Goal: Task Accomplishment & Management: Complete application form

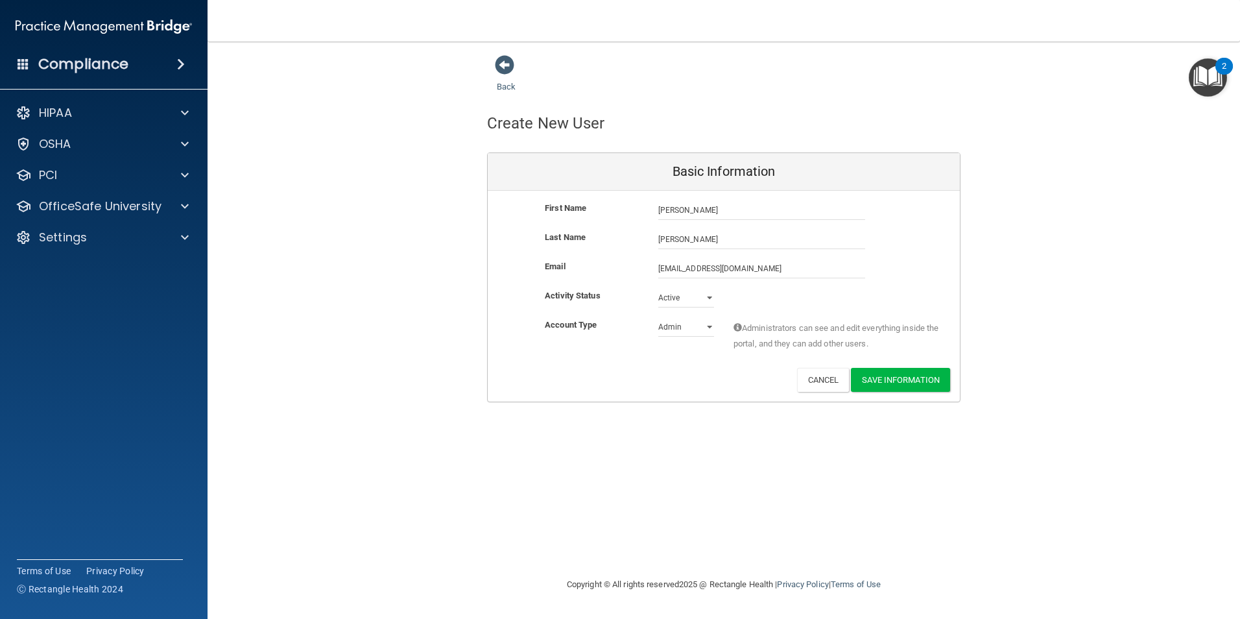
type input "[EMAIL_ADDRESS][DOMAIN_NAME]"
click at [712, 328] on select "Admin Member" at bounding box center [686, 329] width 56 height 19
select select "practice_member"
click at [658, 317] on select "Admin Member" at bounding box center [686, 326] width 56 height 19
click at [895, 376] on button "Save Information" at bounding box center [900, 380] width 99 height 24
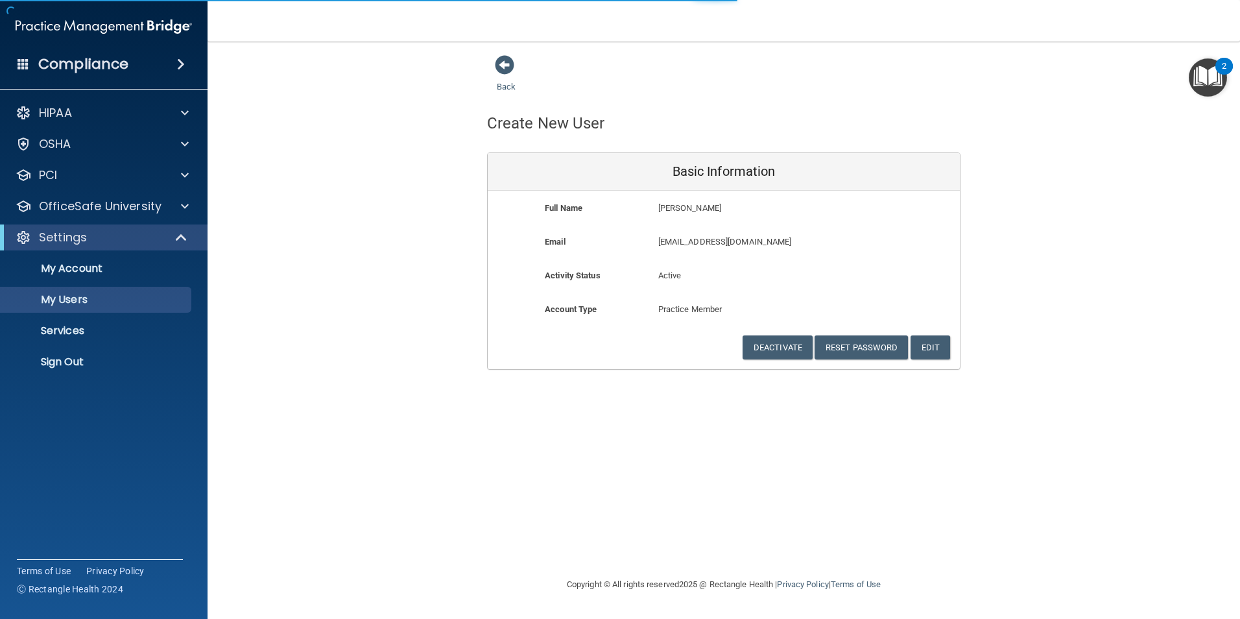
select select "20"
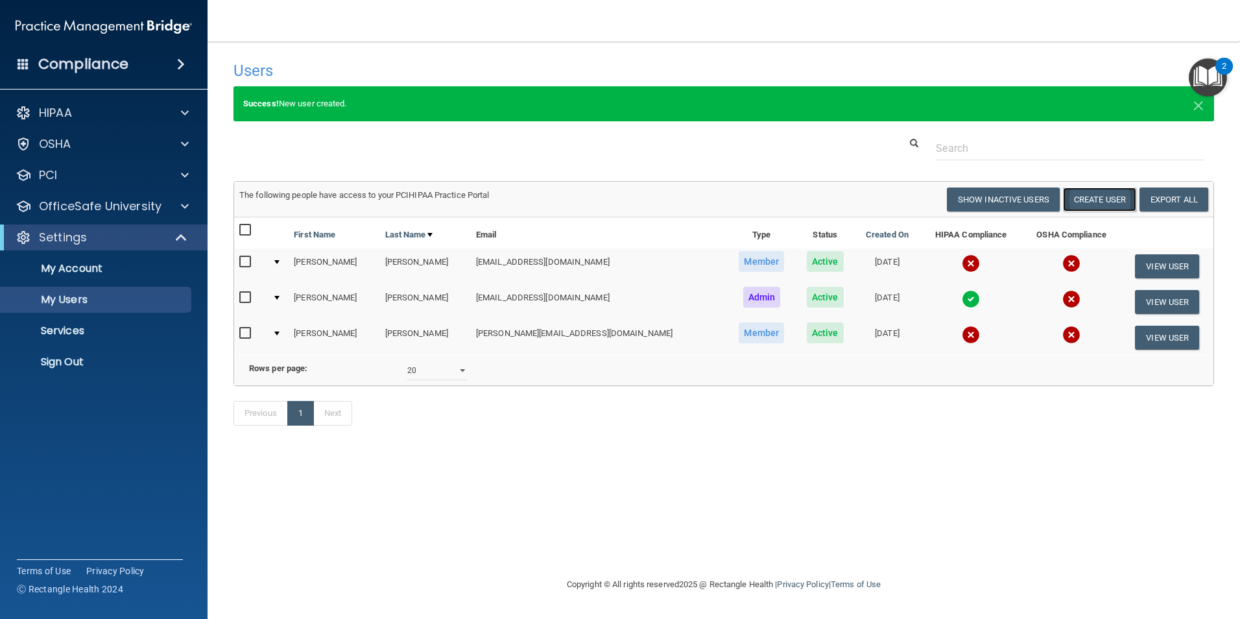
click at [1086, 202] on button "Create User" at bounding box center [1099, 199] width 73 height 24
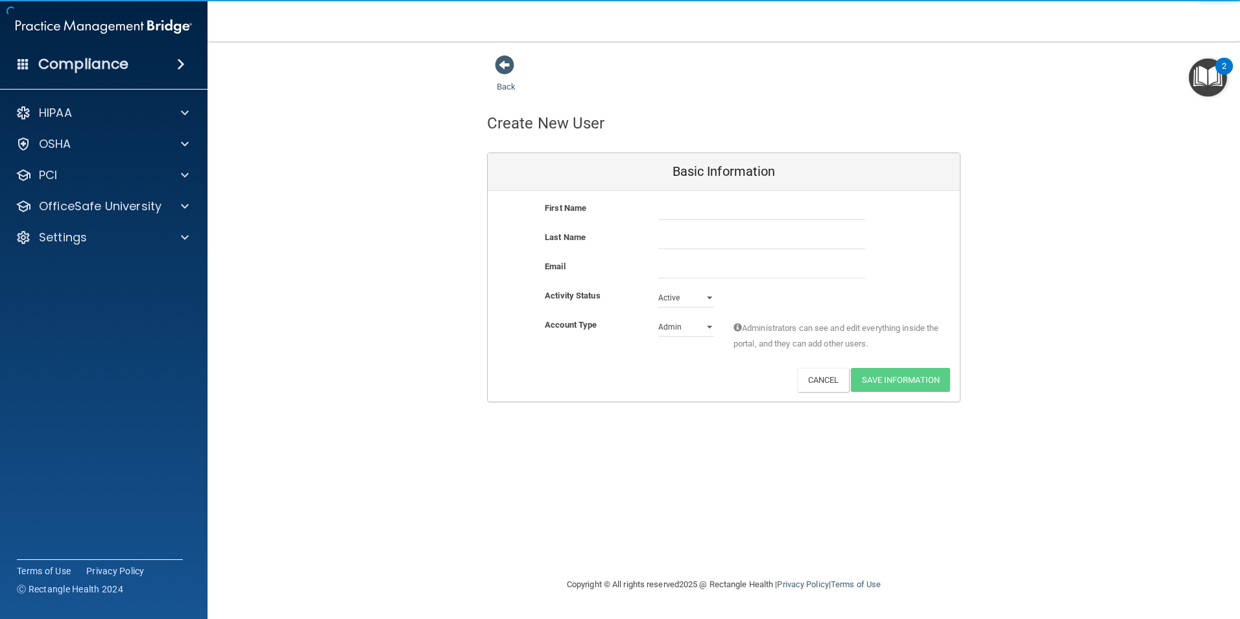
click at [655, 211] on div at bounding box center [762, 209] width 226 height 19
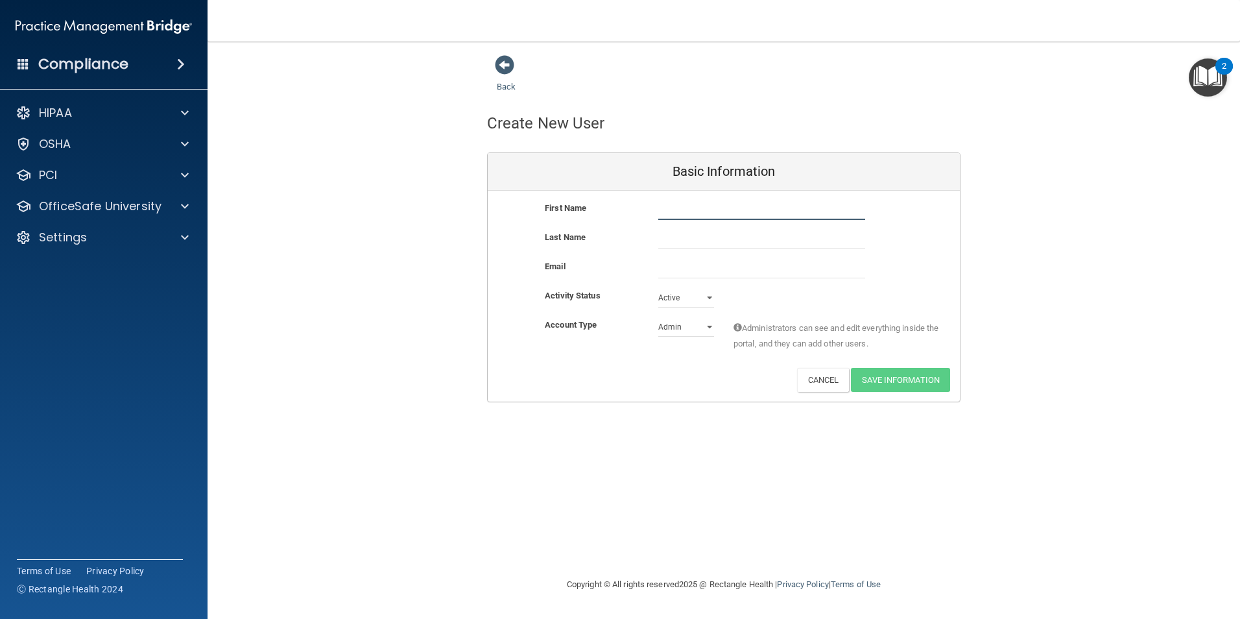
click at [679, 215] on input "text" at bounding box center [761, 209] width 207 height 19
type input "[PERSON_NAME]"
click at [688, 242] on input "Franze3n" at bounding box center [761, 239] width 207 height 19
type input "[PERSON_NAME]"
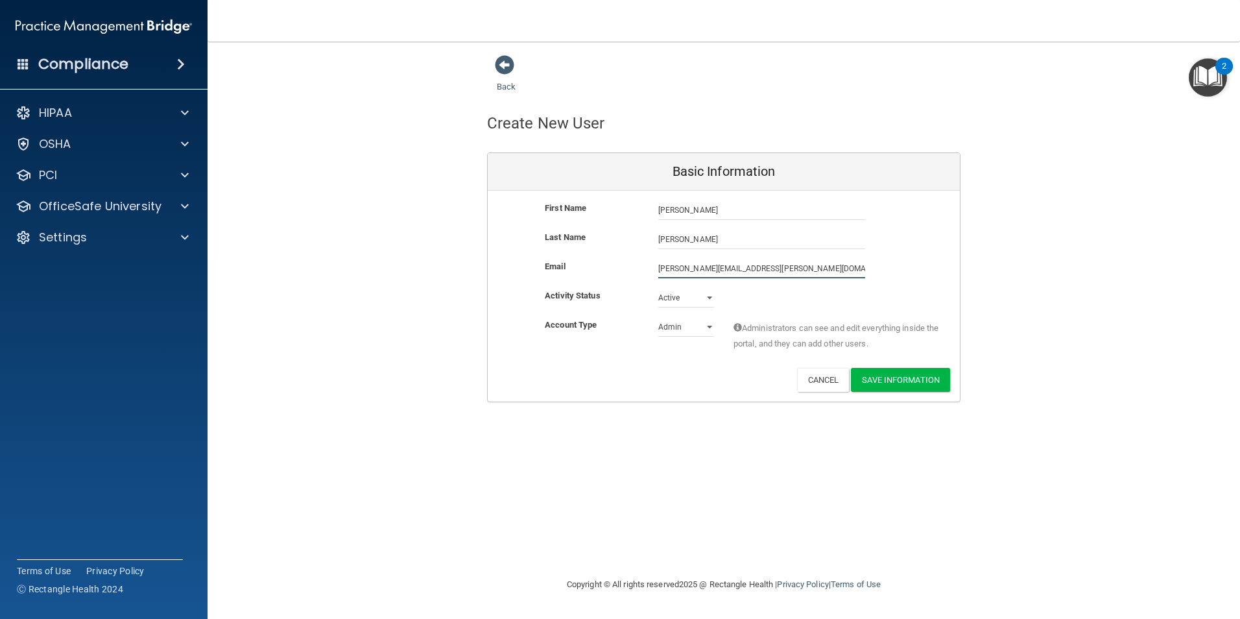
type input "[PERSON_NAME][EMAIL_ADDRESS][PERSON_NAME][DOMAIN_NAME]"
click at [711, 330] on select "Admin Member" at bounding box center [686, 329] width 56 height 19
select select "practice_member"
click at [658, 317] on select "Admin Member" at bounding box center [686, 326] width 56 height 19
click at [892, 378] on button "Save Information" at bounding box center [900, 380] width 99 height 24
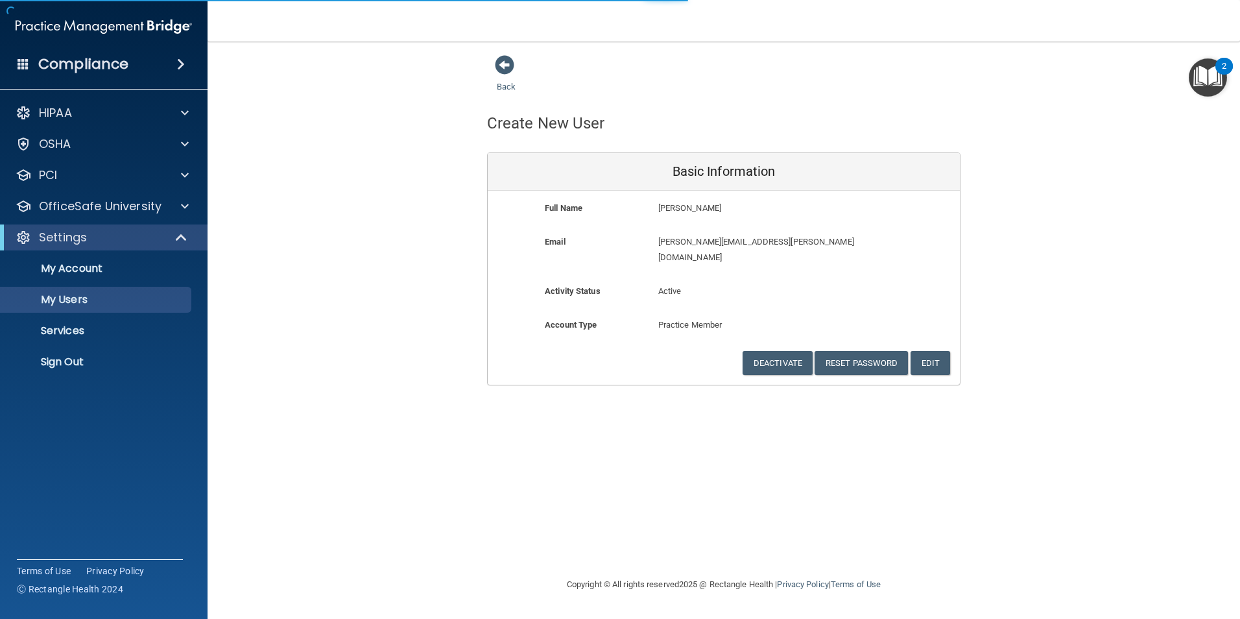
select select "20"
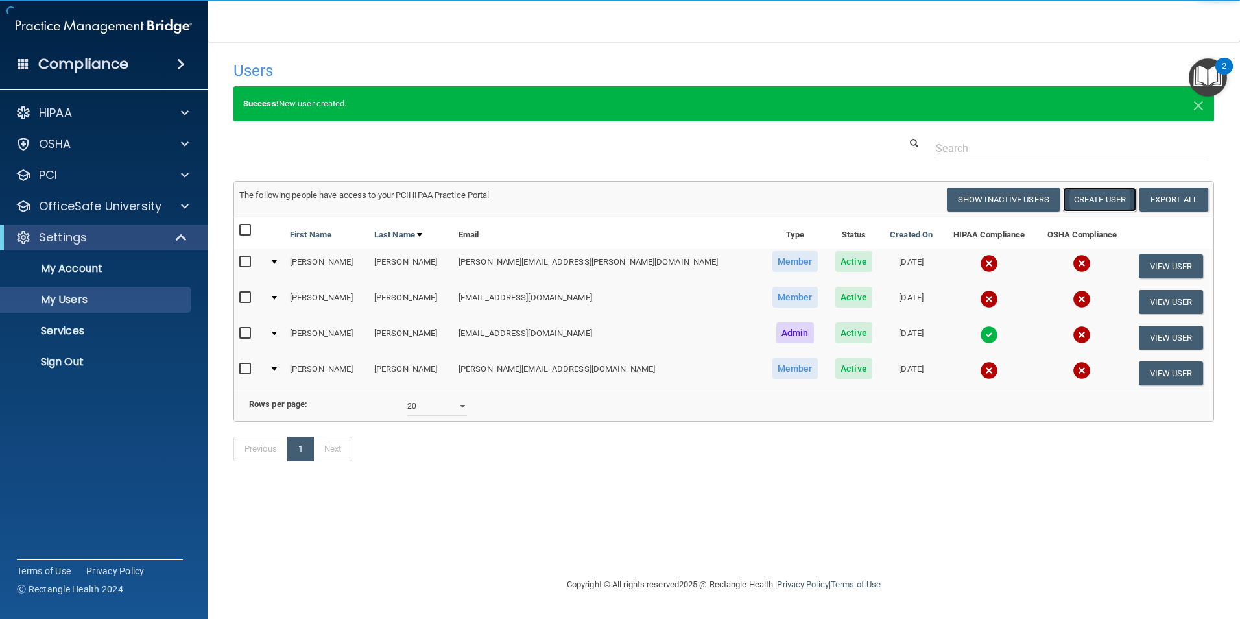
click at [1094, 197] on button "Create User" at bounding box center [1099, 199] width 73 height 24
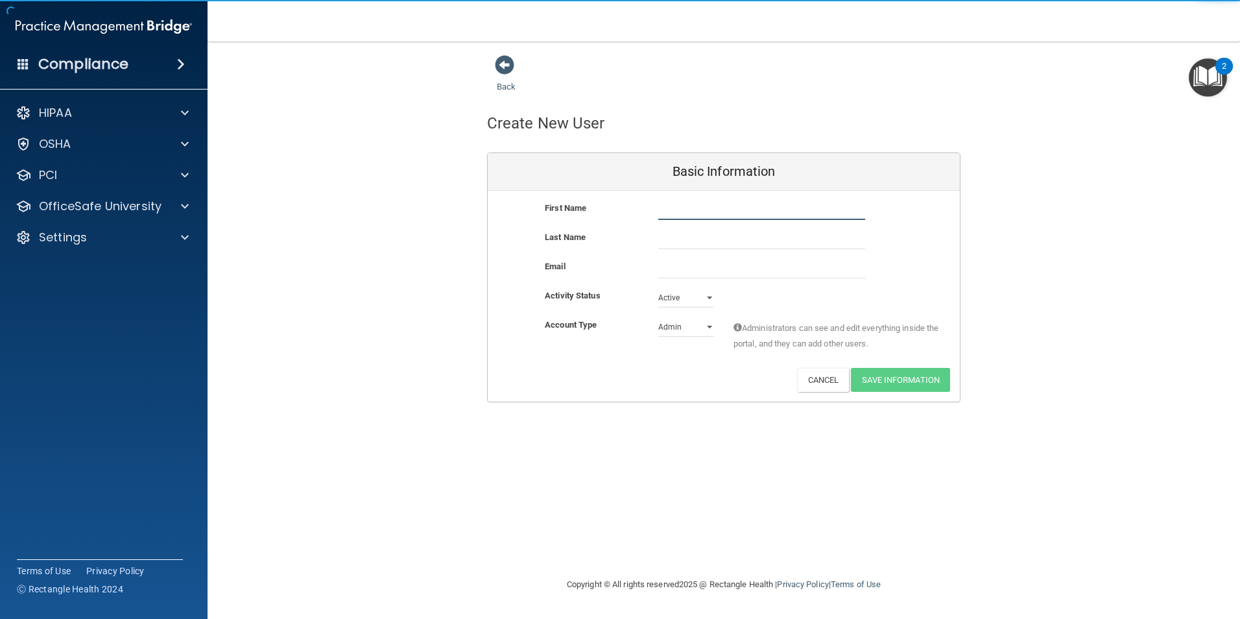
click at [677, 215] on input "text" at bounding box center [761, 209] width 207 height 19
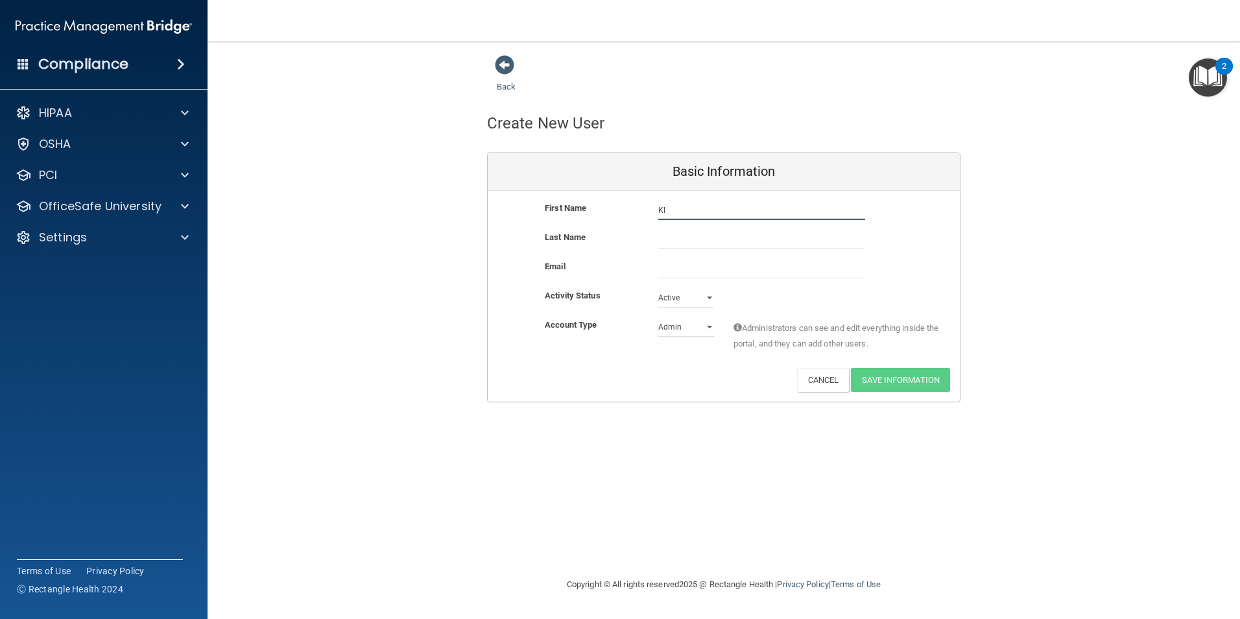
type input "K"
type input "[PERSON_NAME]"
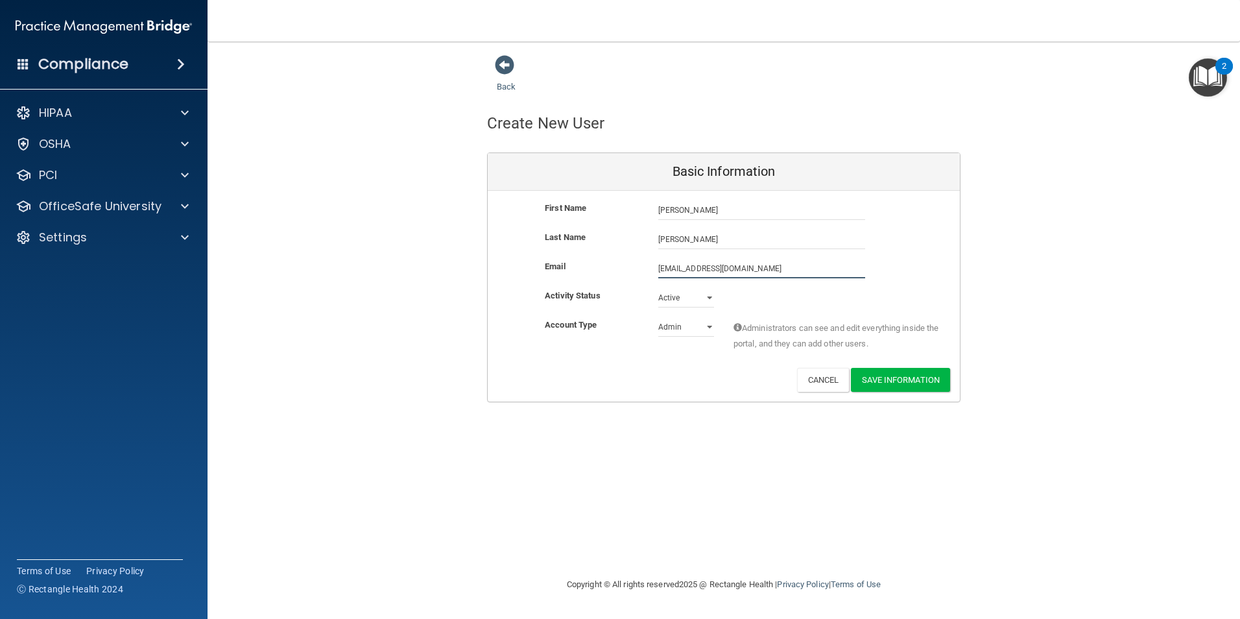
type input "[EMAIL_ADDRESS][DOMAIN_NAME]"
click at [708, 331] on select "Admin Member" at bounding box center [686, 329] width 56 height 19
select select "practice_member"
click at [658, 317] on select "Admin Member" at bounding box center [686, 326] width 56 height 19
click at [893, 376] on button "Save Information" at bounding box center [900, 380] width 99 height 24
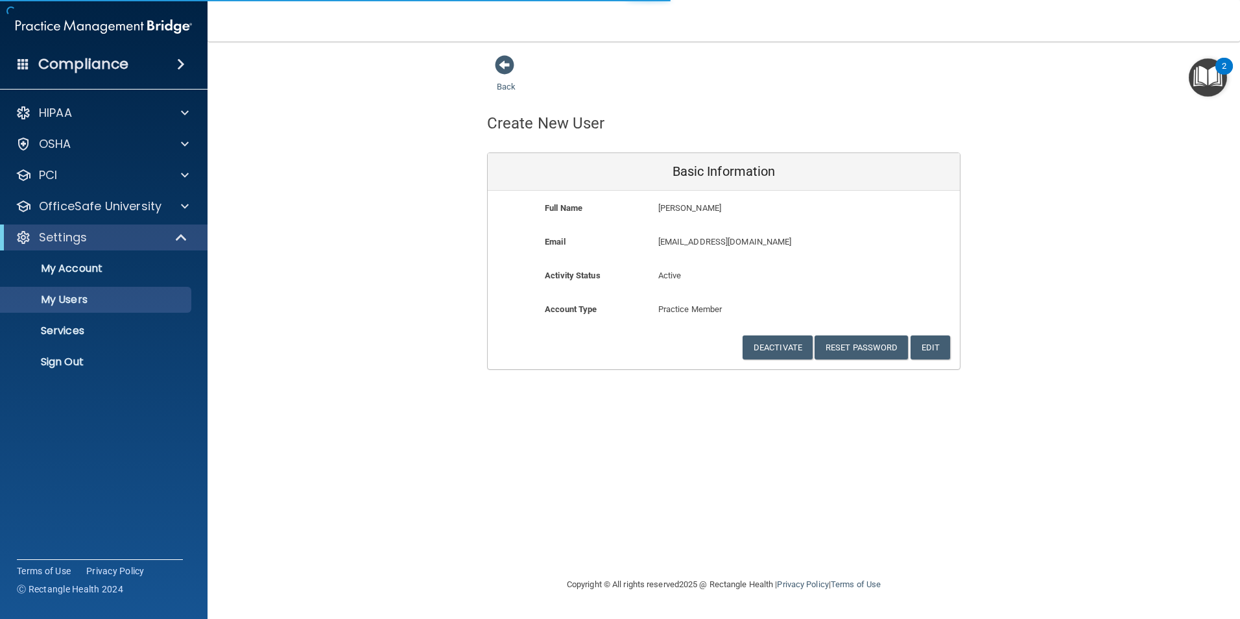
select select "20"
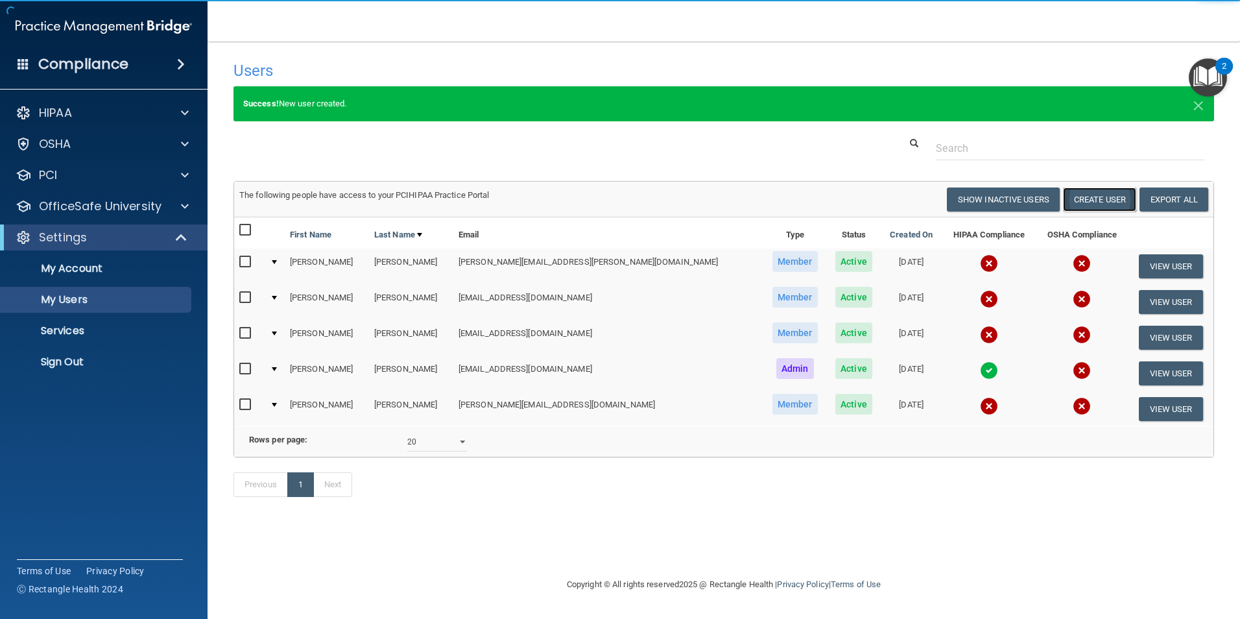
click at [1100, 197] on button "Create User" at bounding box center [1099, 199] width 73 height 24
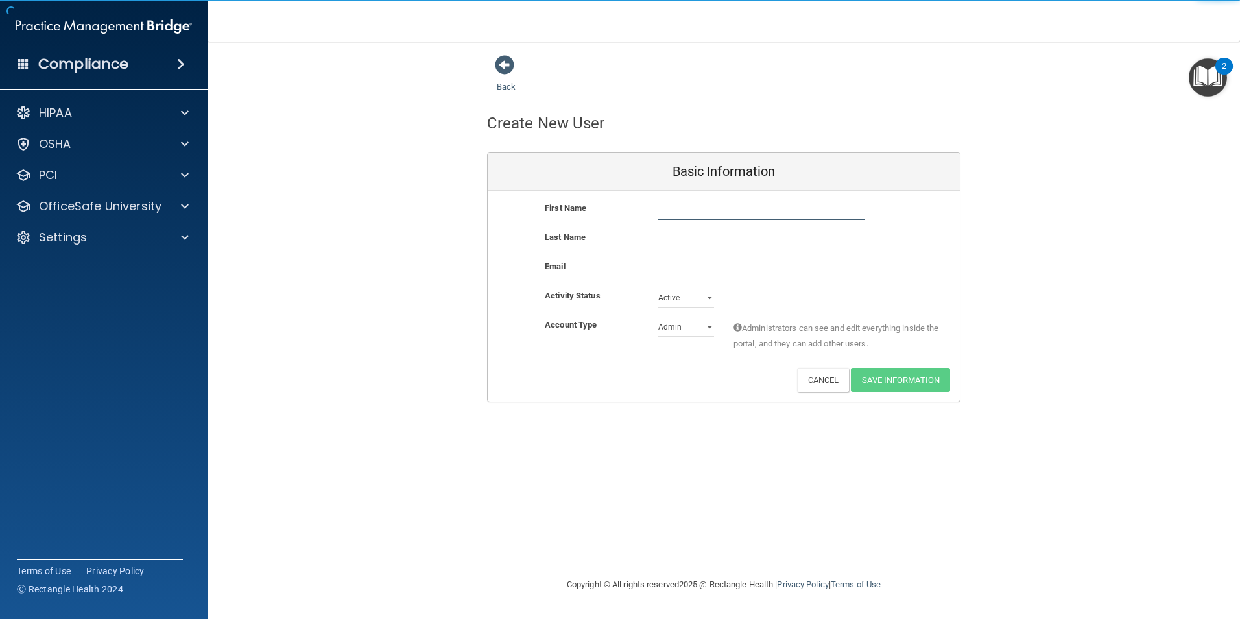
click at [698, 212] on input "text" at bounding box center [761, 209] width 207 height 19
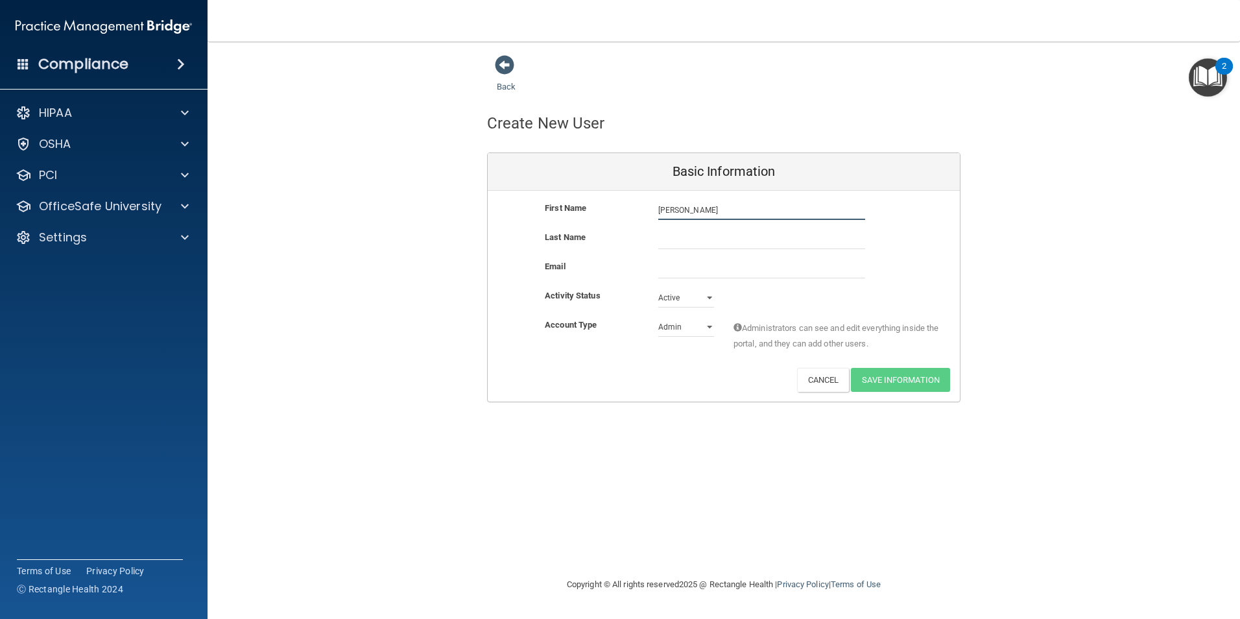
type input "[PERSON_NAME]"
type input "[EMAIL_ADDRESS][DOMAIN_NAME]"
click at [710, 327] on select "Admin Member" at bounding box center [686, 329] width 56 height 19
select select "practice_member"
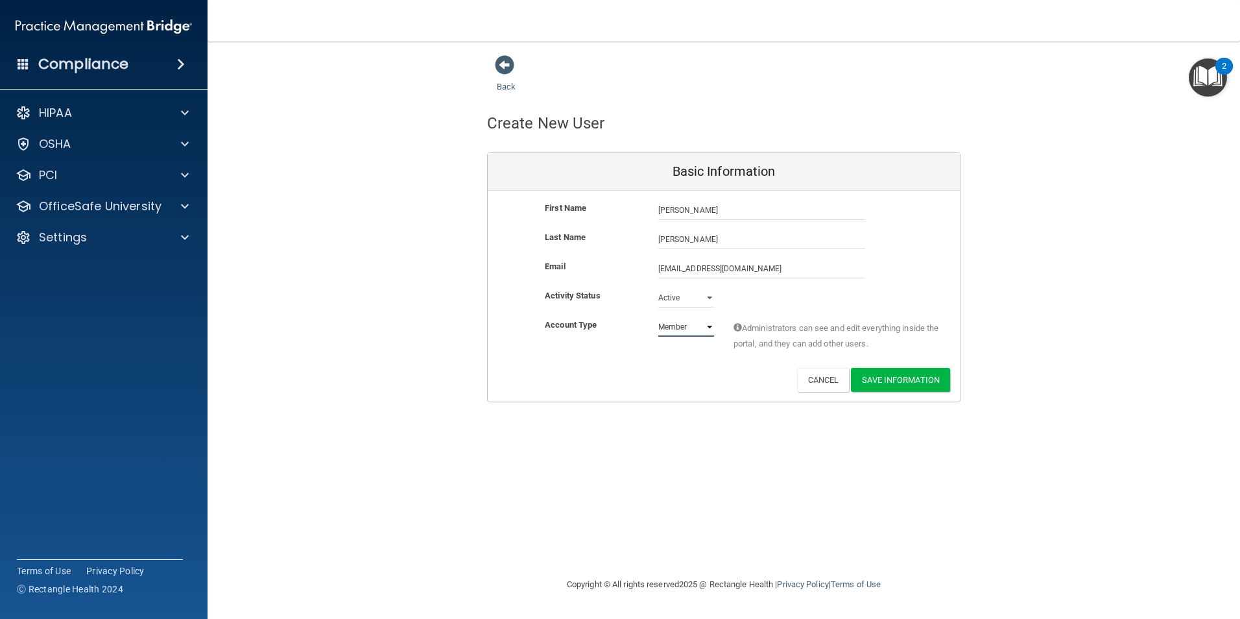
click at [658, 317] on select "Admin Member" at bounding box center [686, 326] width 56 height 19
click at [910, 376] on button "Save Information" at bounding box center [900, 380] width 99 height 24
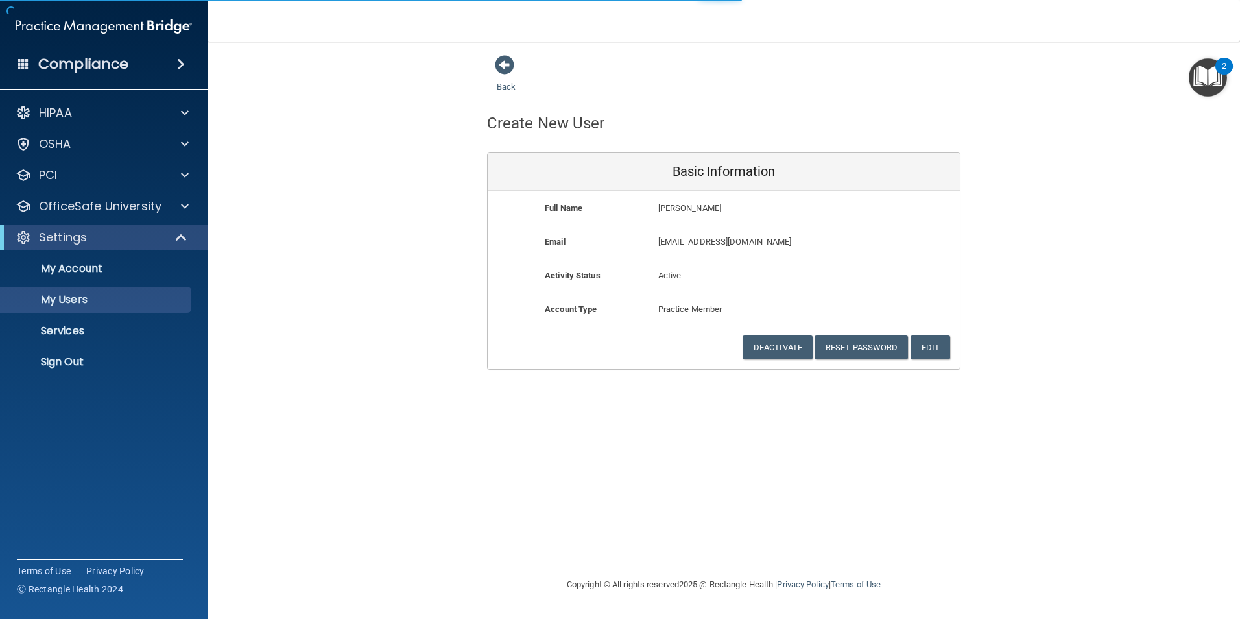
select select "20"
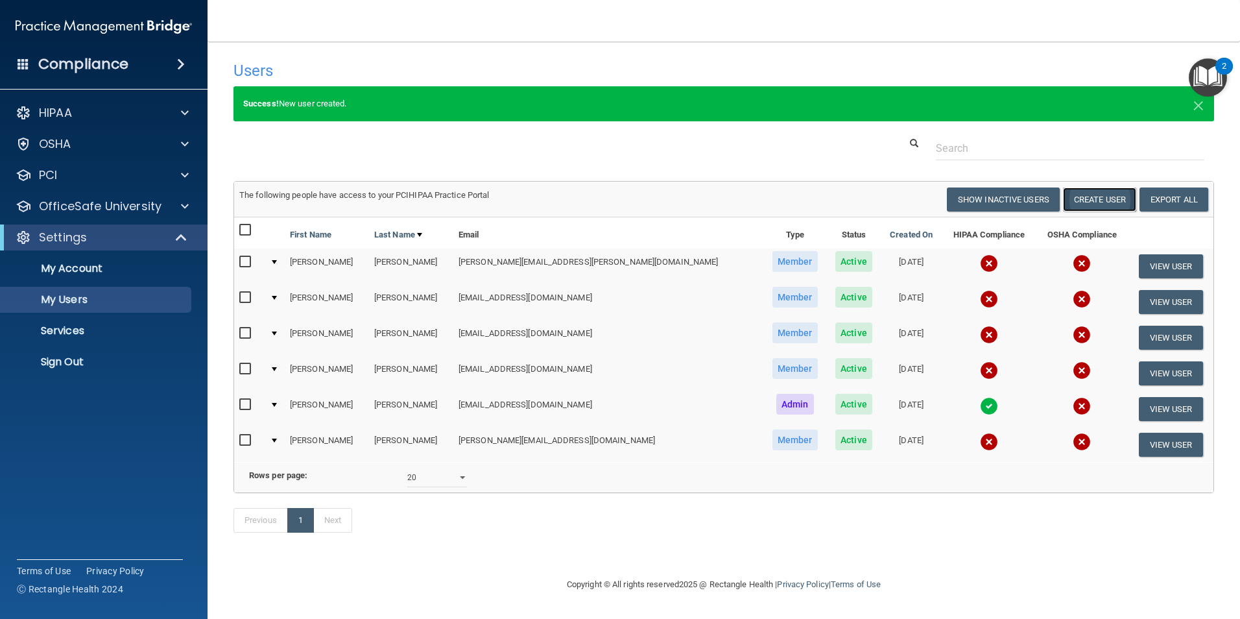
click at [1089, 199] on button "Create User" at bounding box center [1099, 199] width 73 height 24
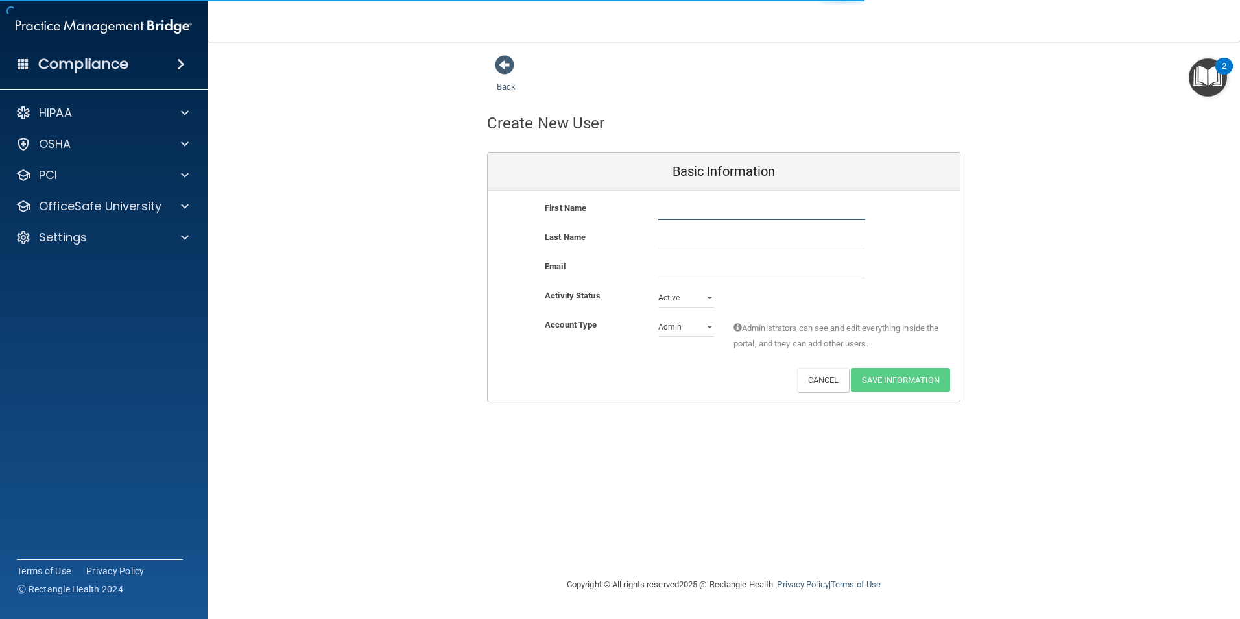
click at [679, 213] on input "text" at bounding box center [761, 209] width 207 height 19
type input "[PERSON_NAME]"
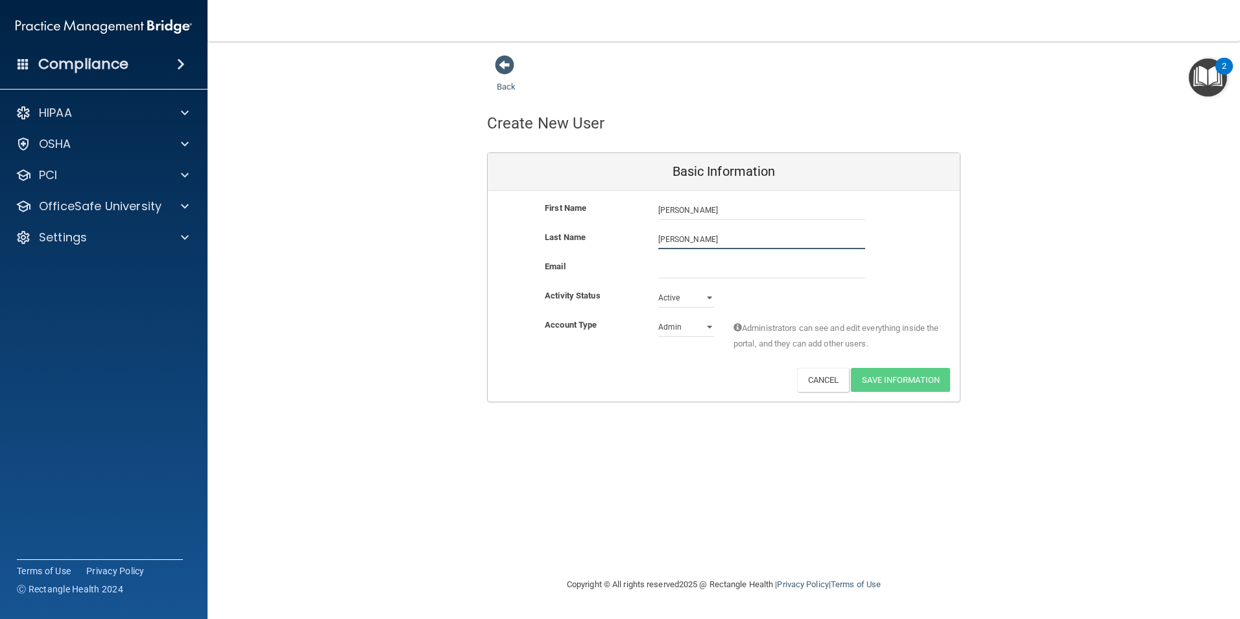
type input "[PERSON_NAME]"
type input "[EMAIL_ADDRESS][DOMAIN_NAME]"
click at [708, 324] on select "Admin Member" at bounding box center [686, 326] width 56 height 19
select select "practice_member"
click at [658, 317] on select "Admin Member" at bounding box center [686, 326] width 56 height 19
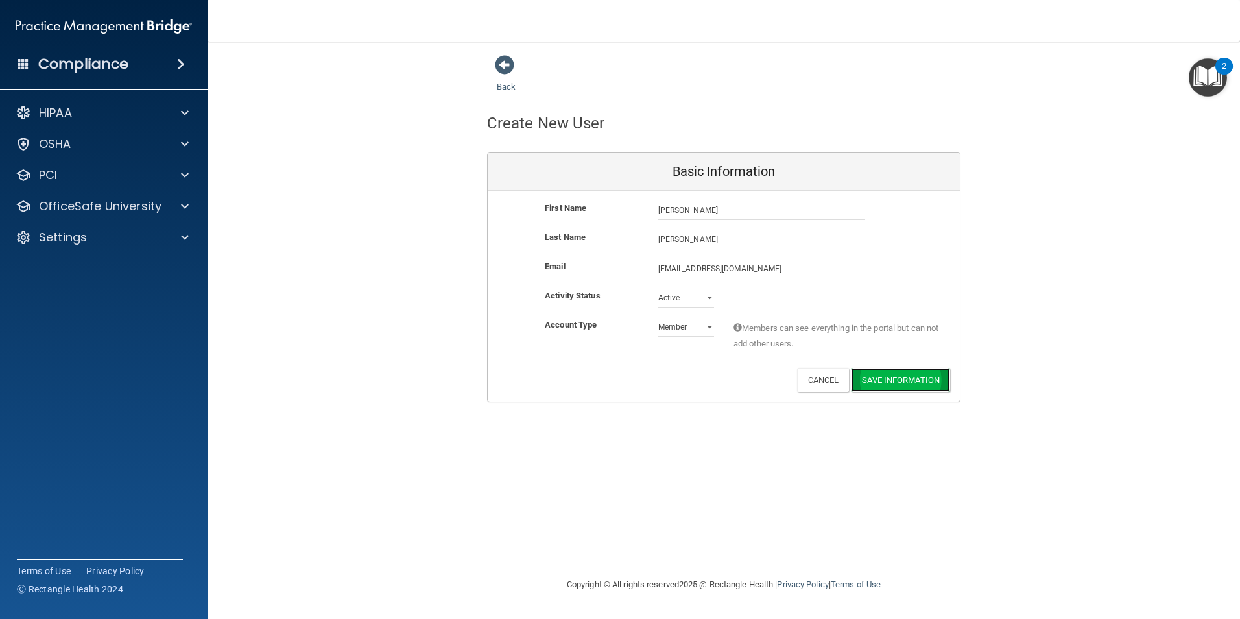
click at [891, 378] on button "Save Information" at bounding box center [900, 380] width 99 height 24
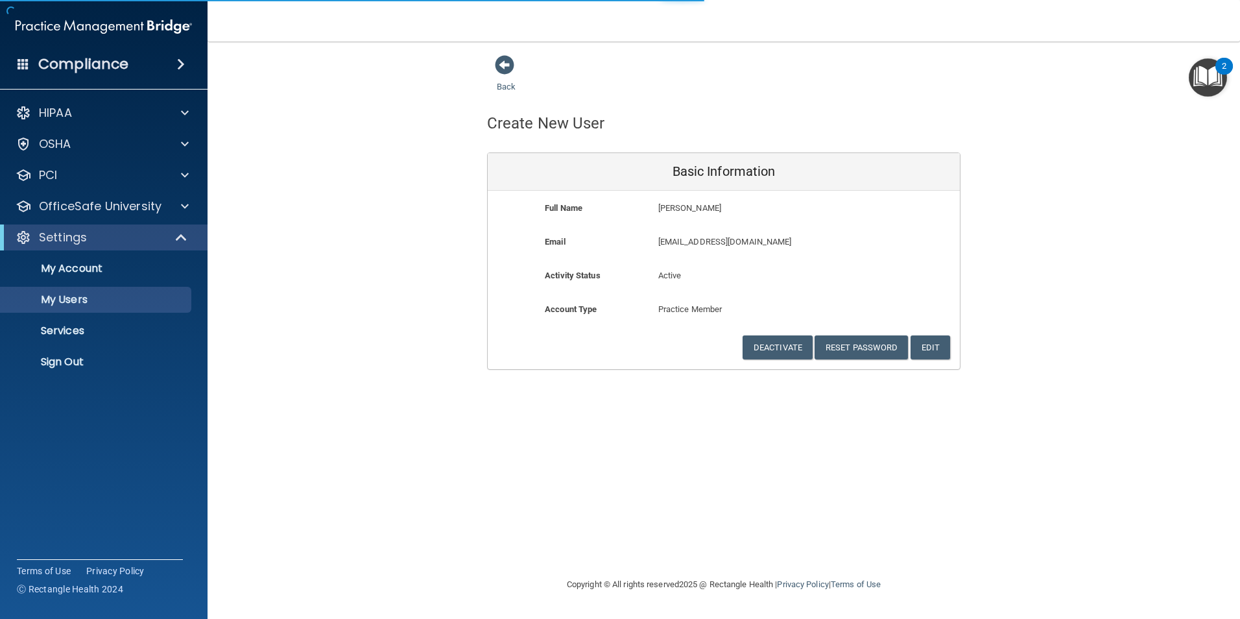
select select "20"
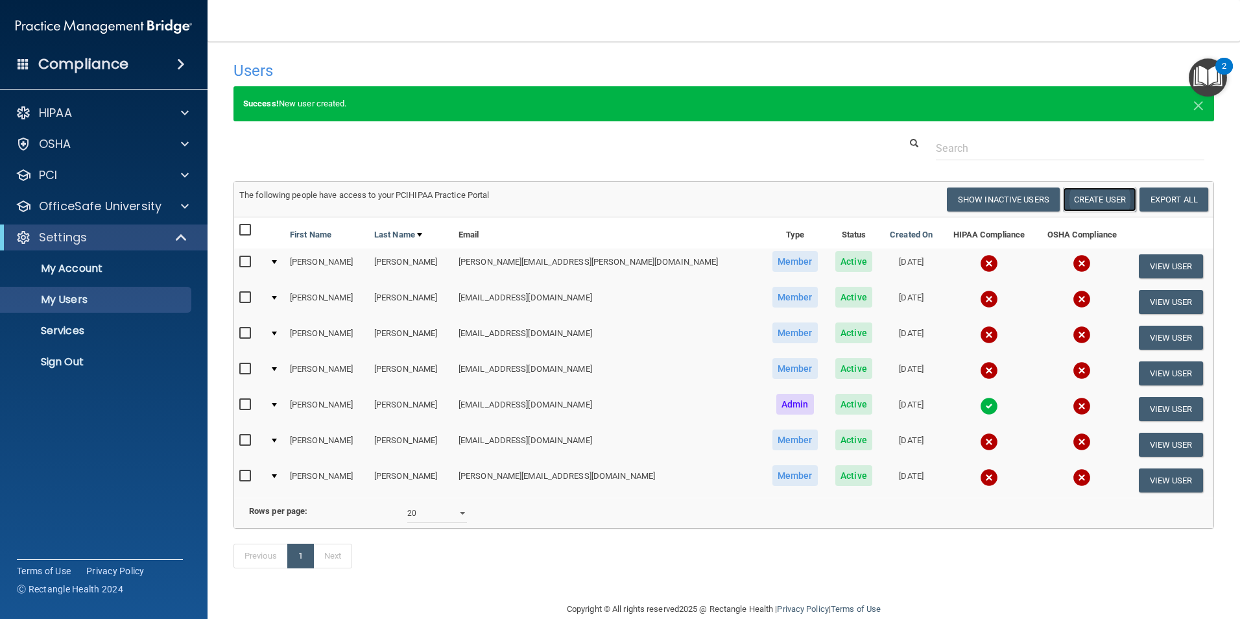
click at [1105, 200] on button "Create User" at bounding box center [1099, 199] width 73 height 24
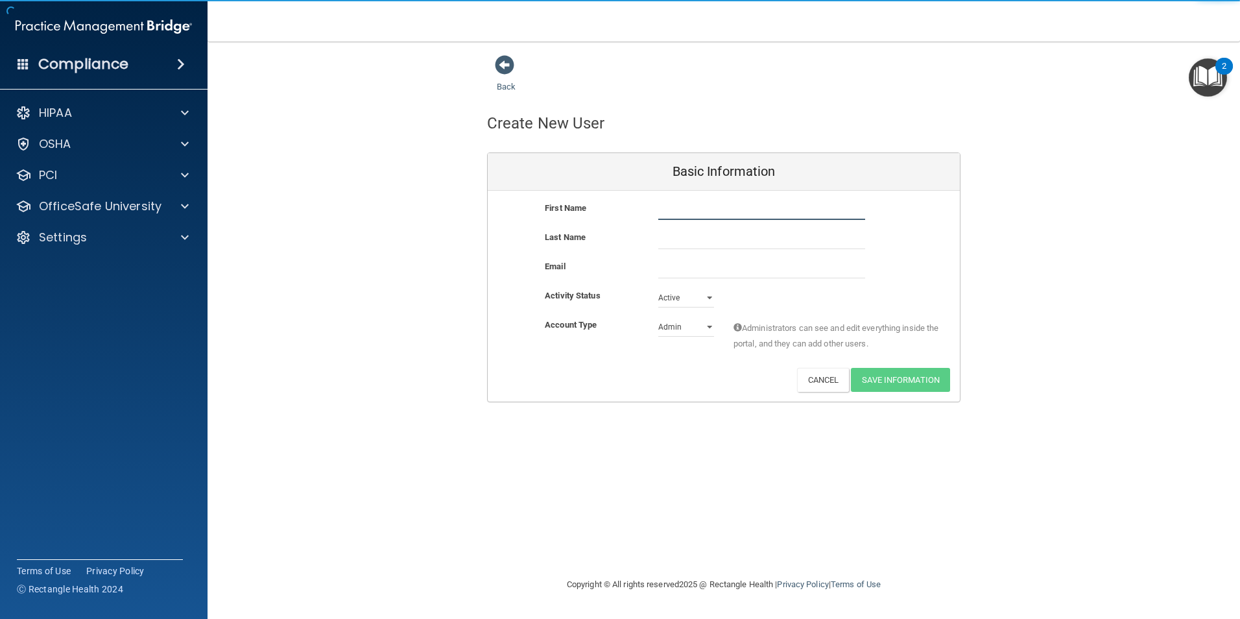
click at [695, 215] on input "text" at bounding box center [761, 209] width 207 height 19
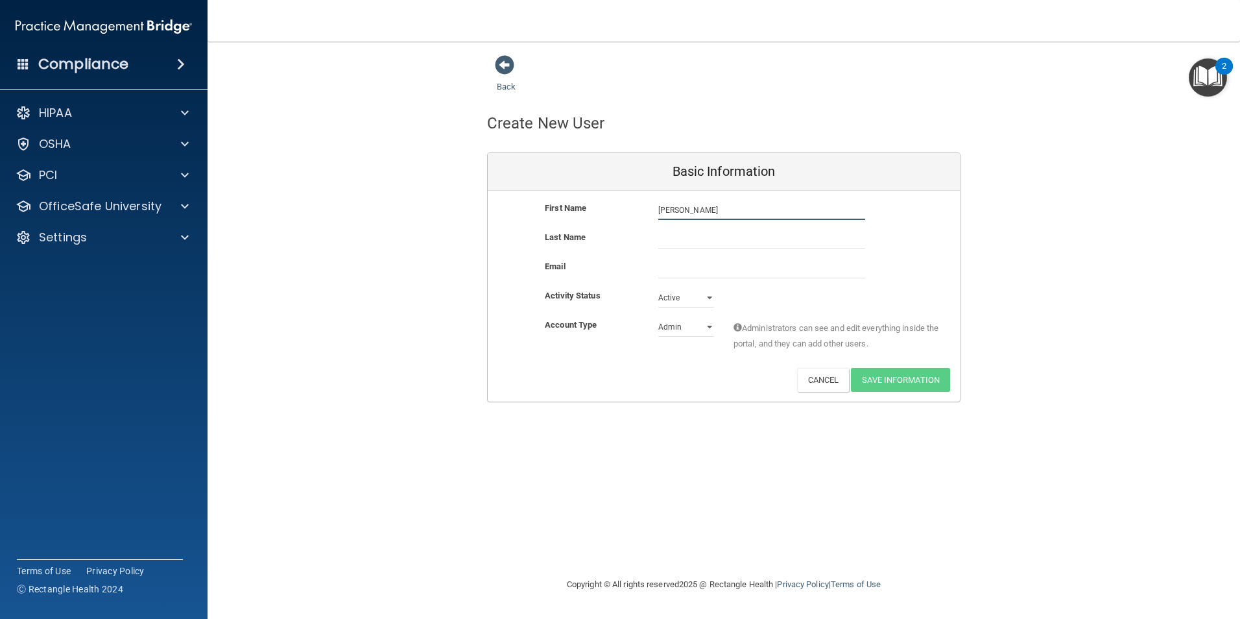
type input "[PERSON_NAME]"
type input "[EMAIL_ADDRESS][DOMAIN_NAME]"
click at [710, 326] on select "Admin Member" at bounding box center [686, 329] width 56 height 19
select select "practice_member"
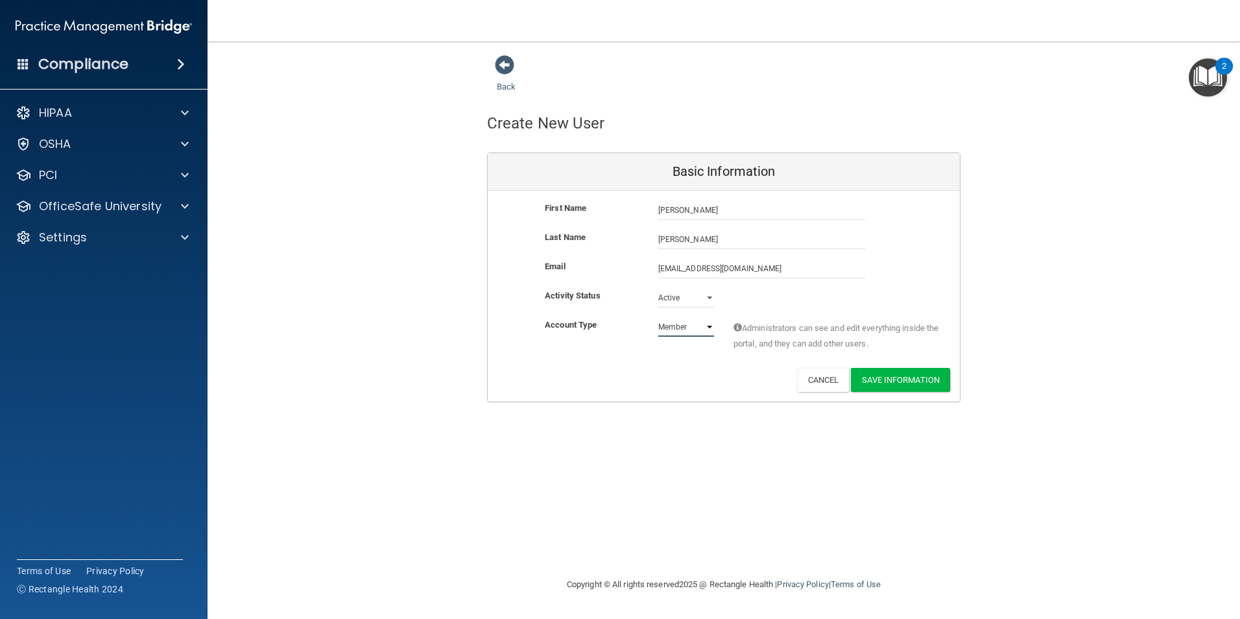
click at [658, 317] on select "Admin Member" at bounding box center [686, 326] width 56 height 19
click at [889, 380] on button "Save Information" at bounding box center [900, 380] width 99 height 24
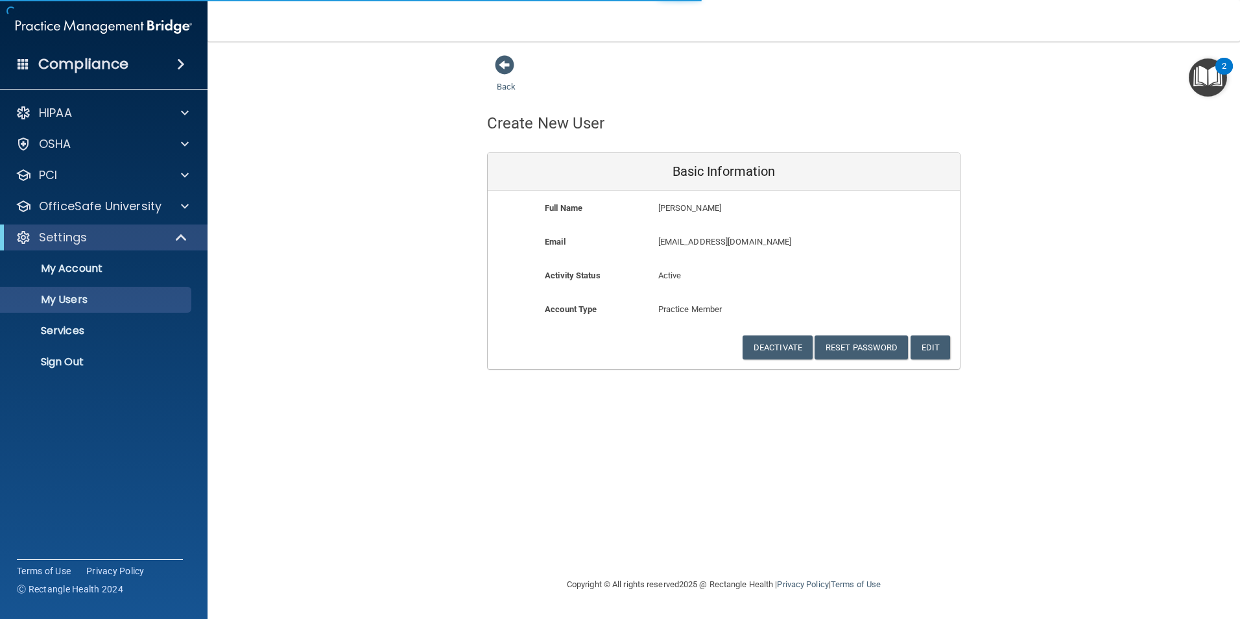
select select "20"
